Goal: Navigation & Orientation: Find specific page/section

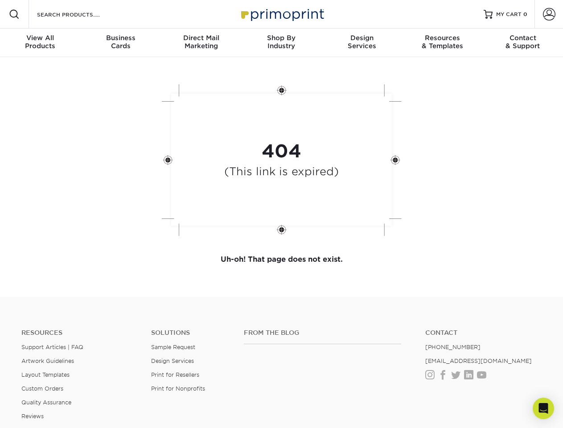
click at [281, 214] on div "404 (This link is expired)" at bounding box center [281, 160] width 267 height 165
click at [14, 14] on span at bounding box center [14, 14] width 11 height 11
click at [549, 14] on span at bounding box center [549, 14] width 12 height 12
click at [40, 43] on div "View All Products" at bounding box center [40, 42] width 80 height 16
click at [120, 43] on div "Business Cards" at bounding box center [120, 42] width 80 height 16
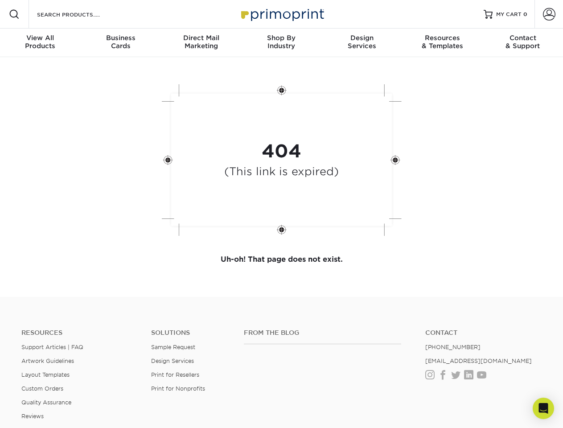
click at [201, 43] on div "Direct Mail Marketing" at bounding box center [201, 42] width 80 height 16
click at [281, 43] on div "Shop By Industry" at bounding box center [281, 42] width 80 height 16
click at [362, 43] on div "Design Services" at bounding box center [362, 42] width 80 height 16
click at [442, 43] on div "Resources & Templates" at bounding box center [442, 42] width 80 height 16
click at [523, 43] on div "Contact & Support" at bounding box center [523, 42] width 80 height 16
